Goal: Transaction & Acquisition: Purchase product/service

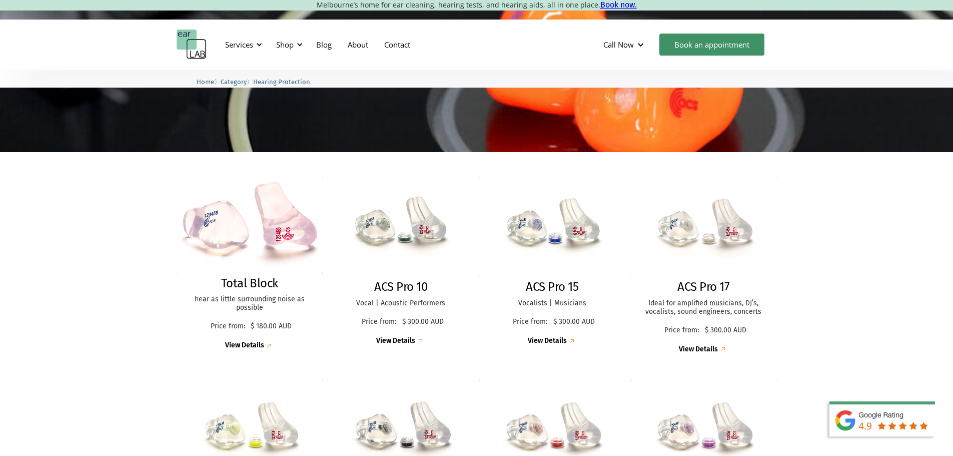
scroll to position [208, 0]
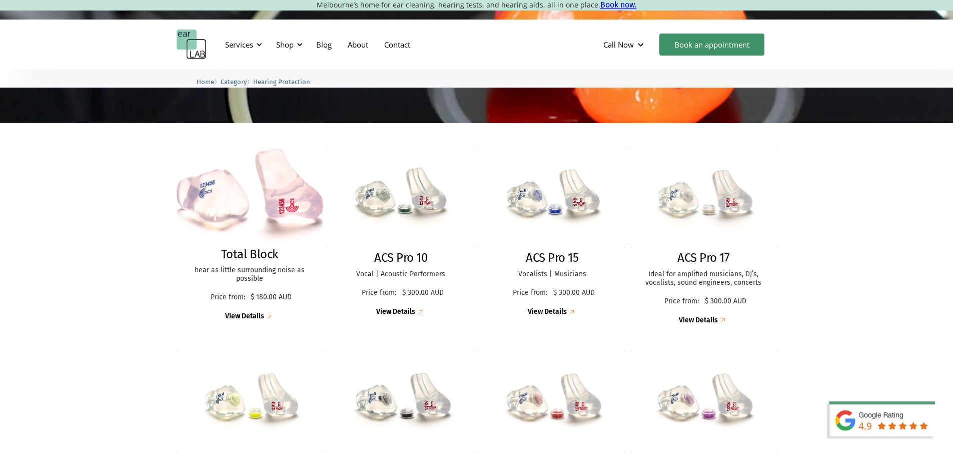
click at [281, 193] on img at bounding box center [249, 196] width 161 height 107
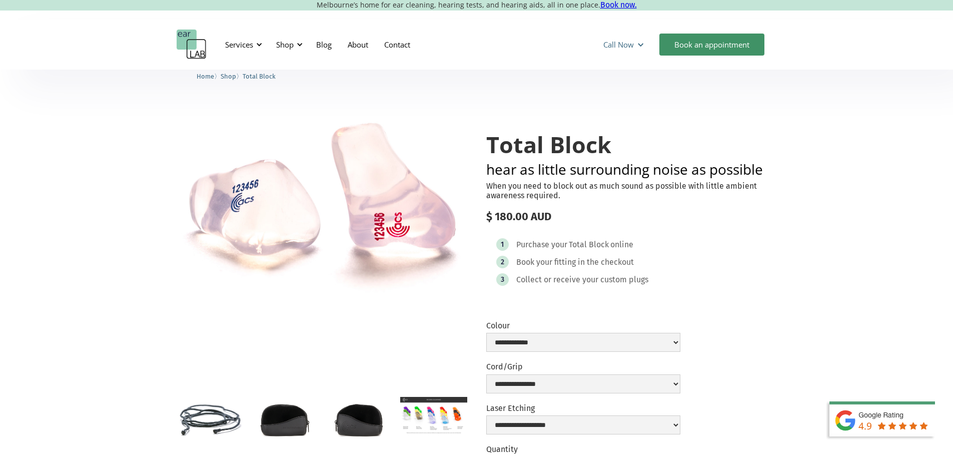
click at [625, 40] on div "Call Now" at bounding box center [619, 45] width 31 height 10
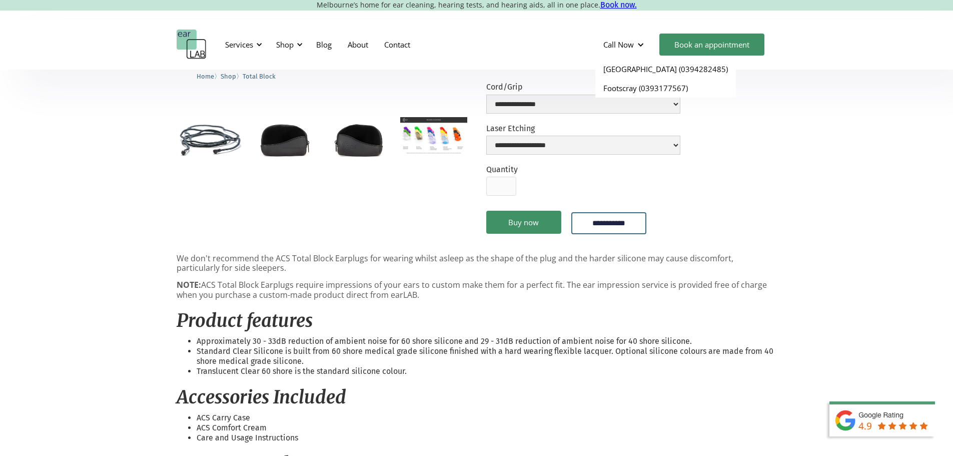
scroll to position [300, 0]
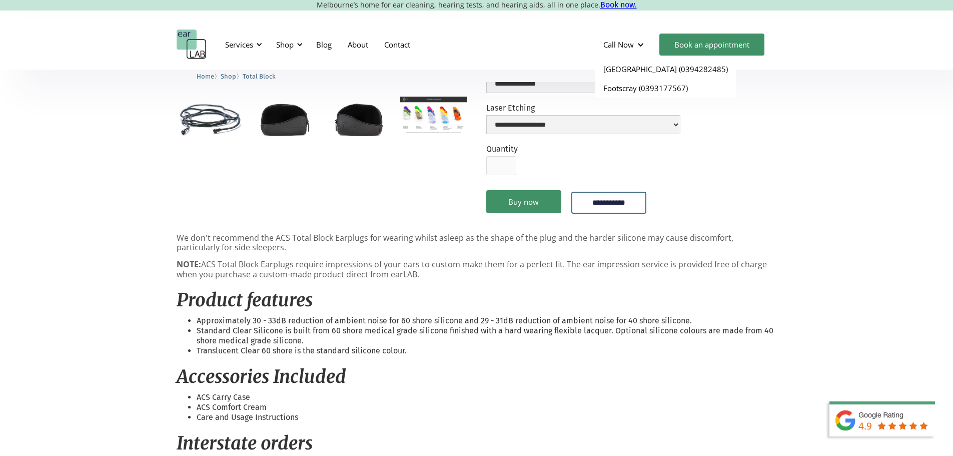
click at [672, 332] on li "Standard Clear Silicone is built from 60 shore medical grade silicone finished …" at bounding box center [487, 336] width 581 height 20
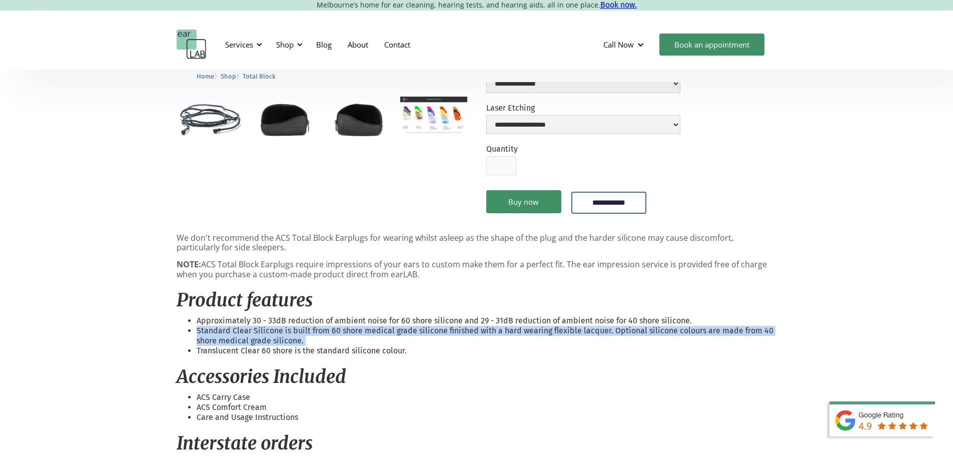
click at [672, 332] on li "Standard Clear Silicone is built from 60 shore medical grade silicone finished …" at bounding box center [487, 336] width 581 height 20
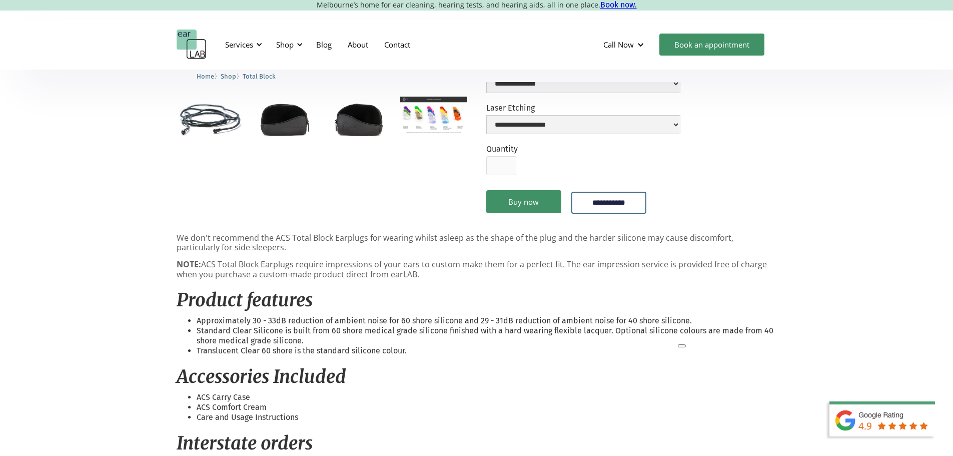
click at [662, 315] on div "We don't recommend the ACS Total Block Earplugs for wearing whilst asleep as th…" at bounding box center [477, 413] width 601 height 360
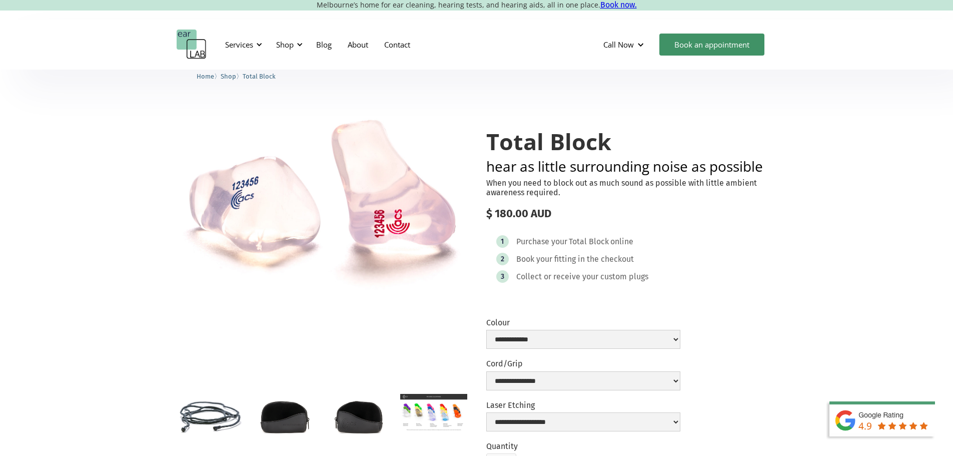
scroll to position [0, 0]
